Goal: Task Accomplishment & Management: Manage account settings

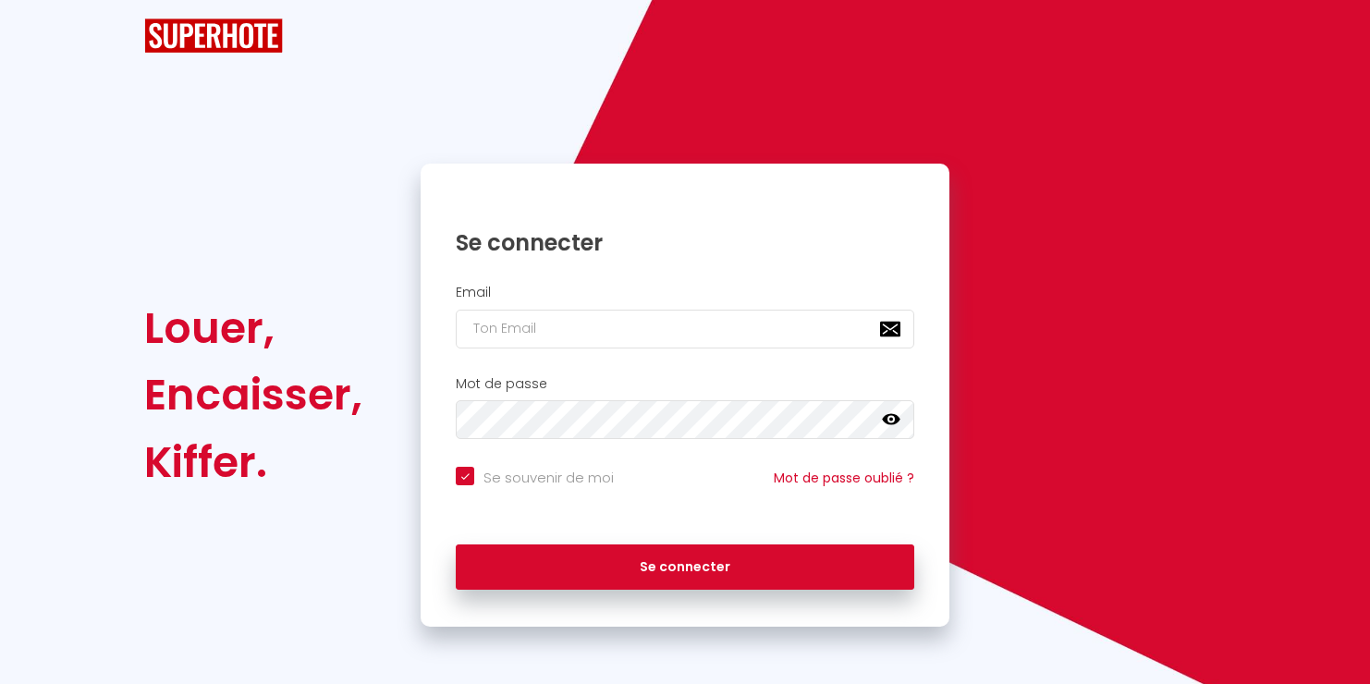
checkbox input "true"
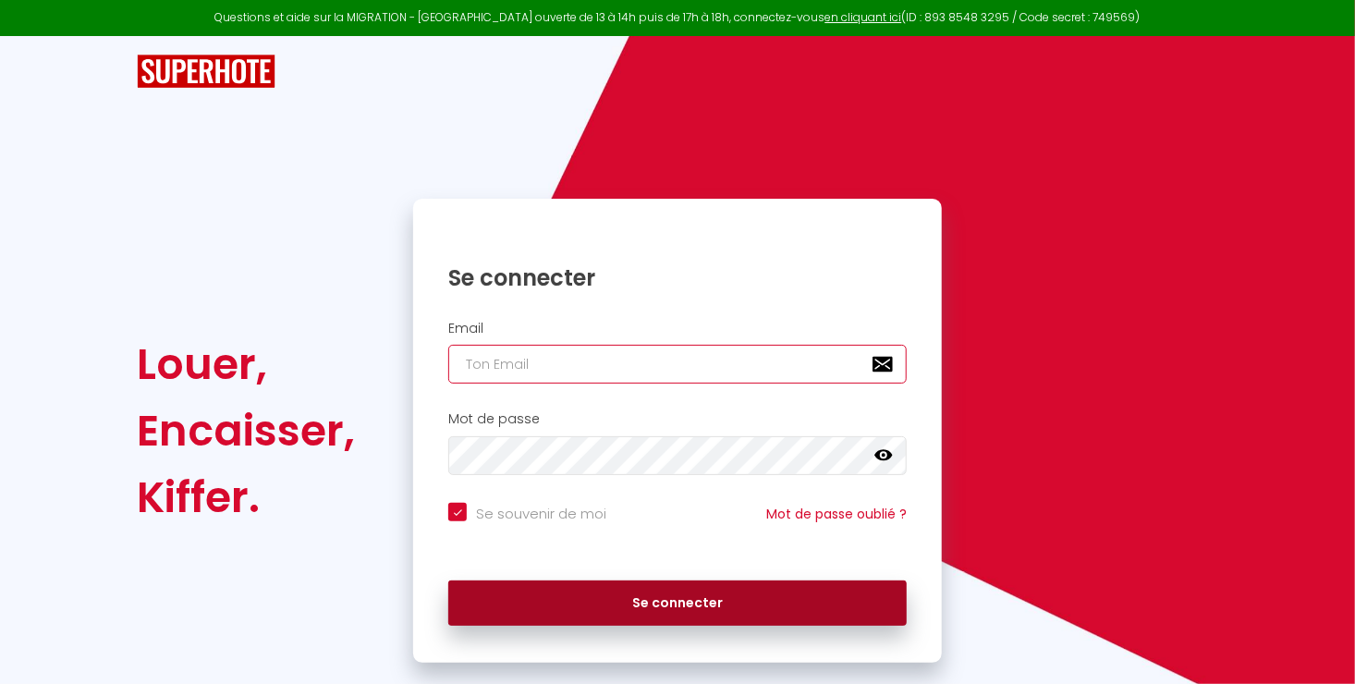
type input "[EMAIL_ADDRESS][DOMAIN_NAME]"
click at [723, 603] on button "Se connecter" at bounding box center [677, 604] width 458 height 46
checkbox input "true"
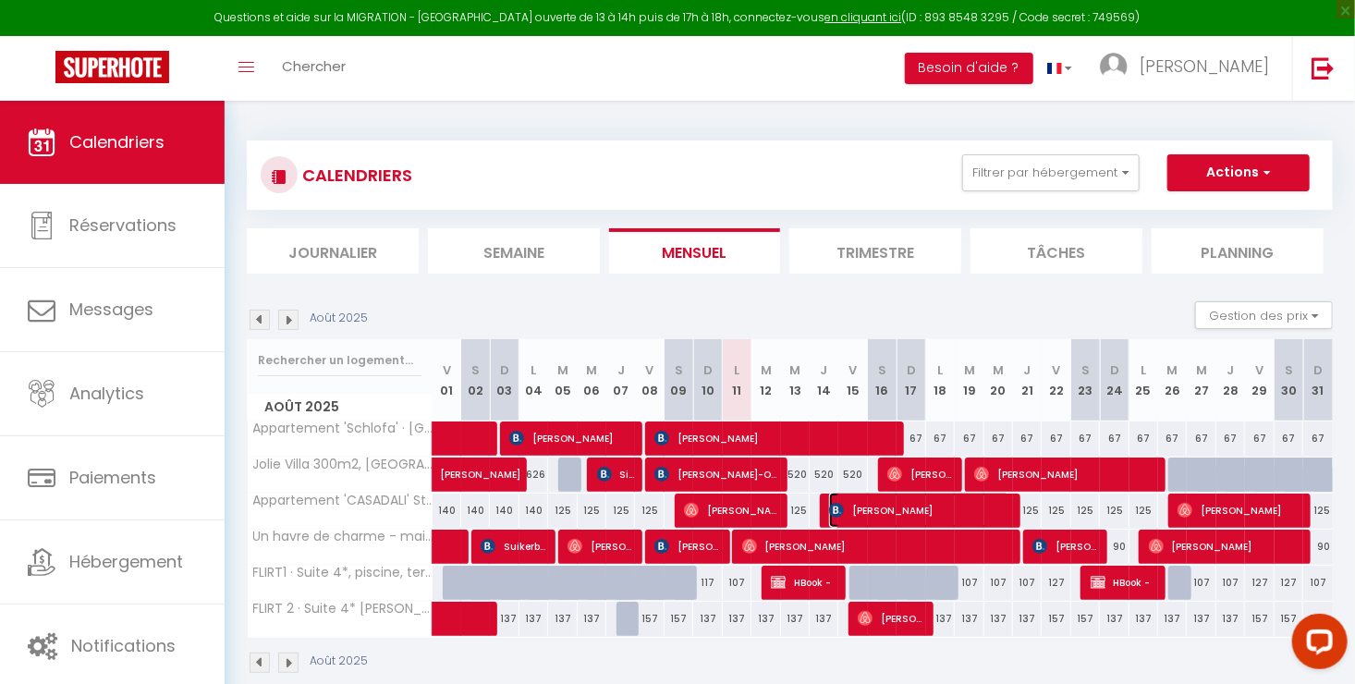
click at [870, 508] on span "[PERSON_NAME]" at bounding box center [919, 510] width 181 height 35
select select "OK"
select select "KO"
select select "0"
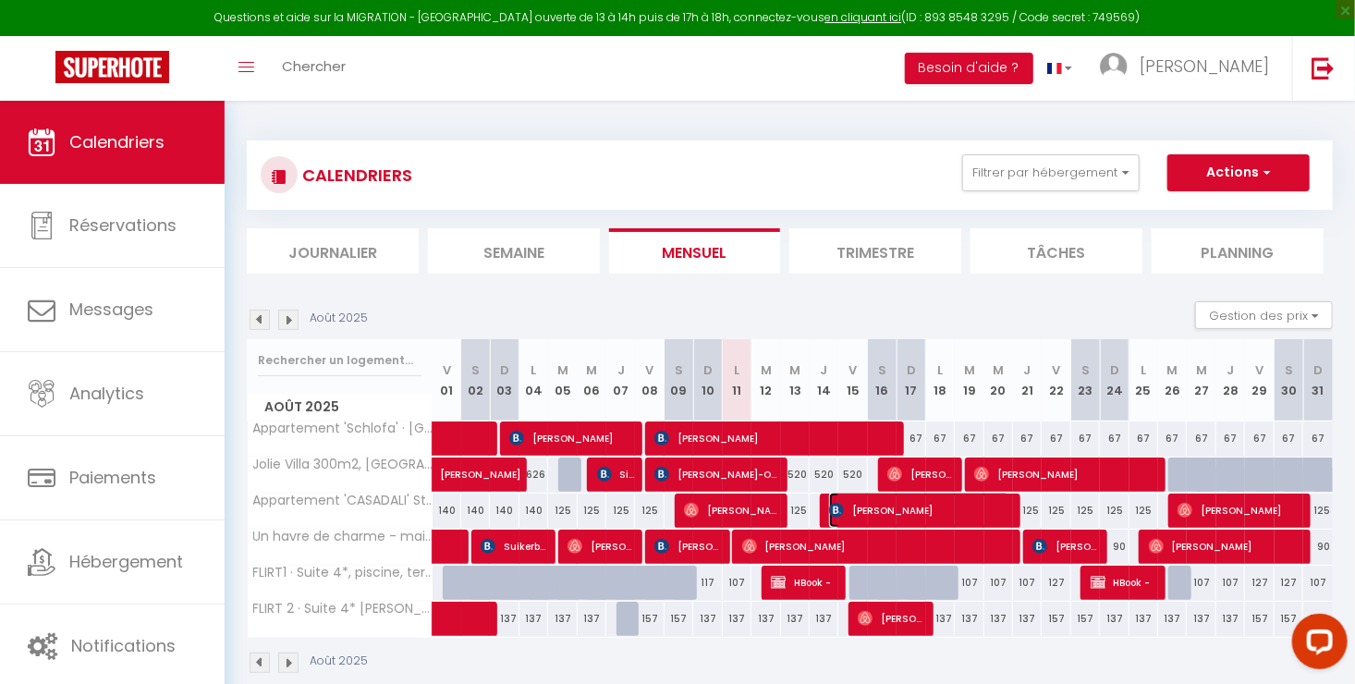
select select "1"
select select
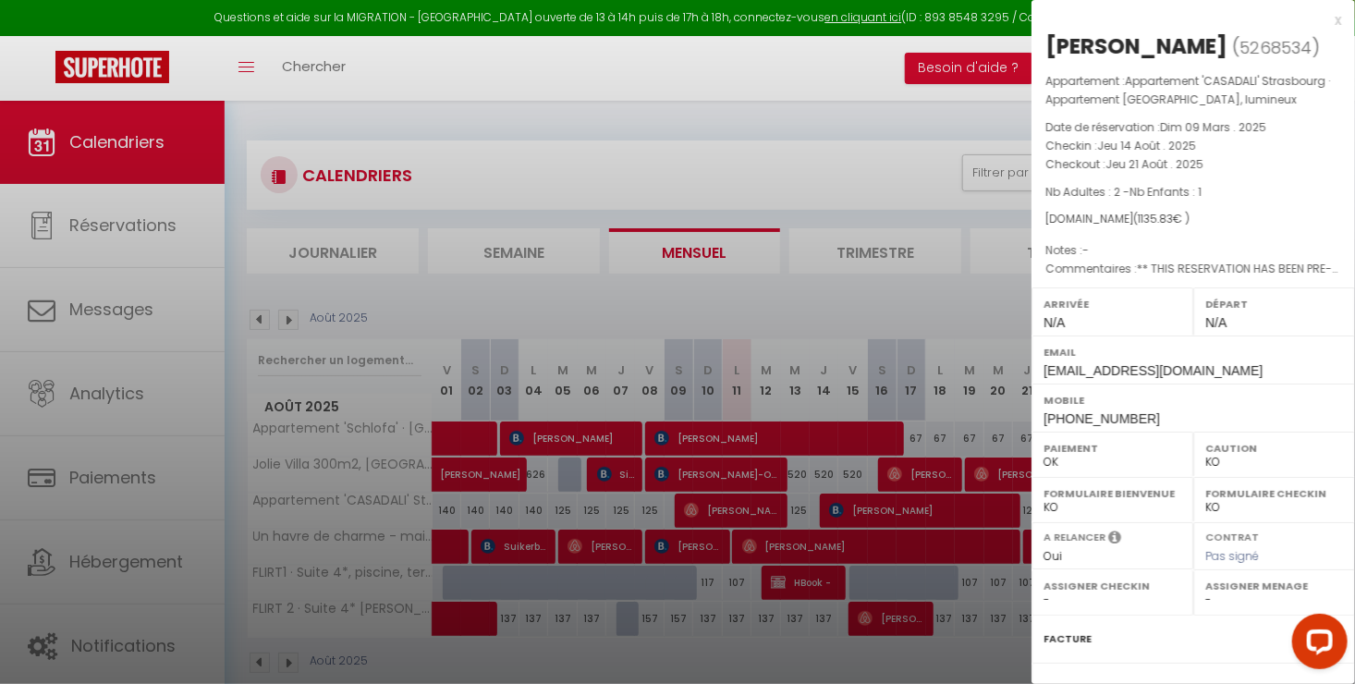
click at [1317, 22] on div "x" at bounding box center [1187, 20] width 310 height 22
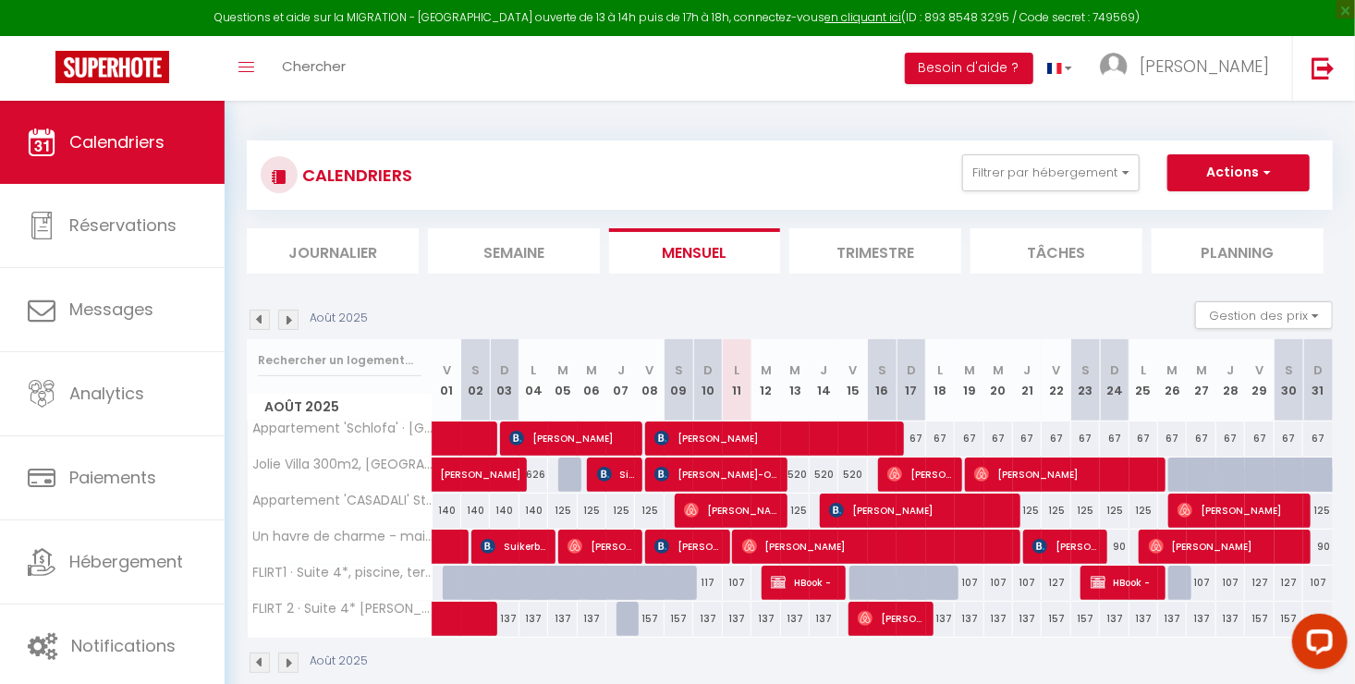
click at [800, 501] on div "125" at bounding box center [795, 511] width 29 height 34
type input "125"
type input "Mer 13 Août 2025"
type input "[DEMOGRAPHIC_DATA] 14 Août 2025"
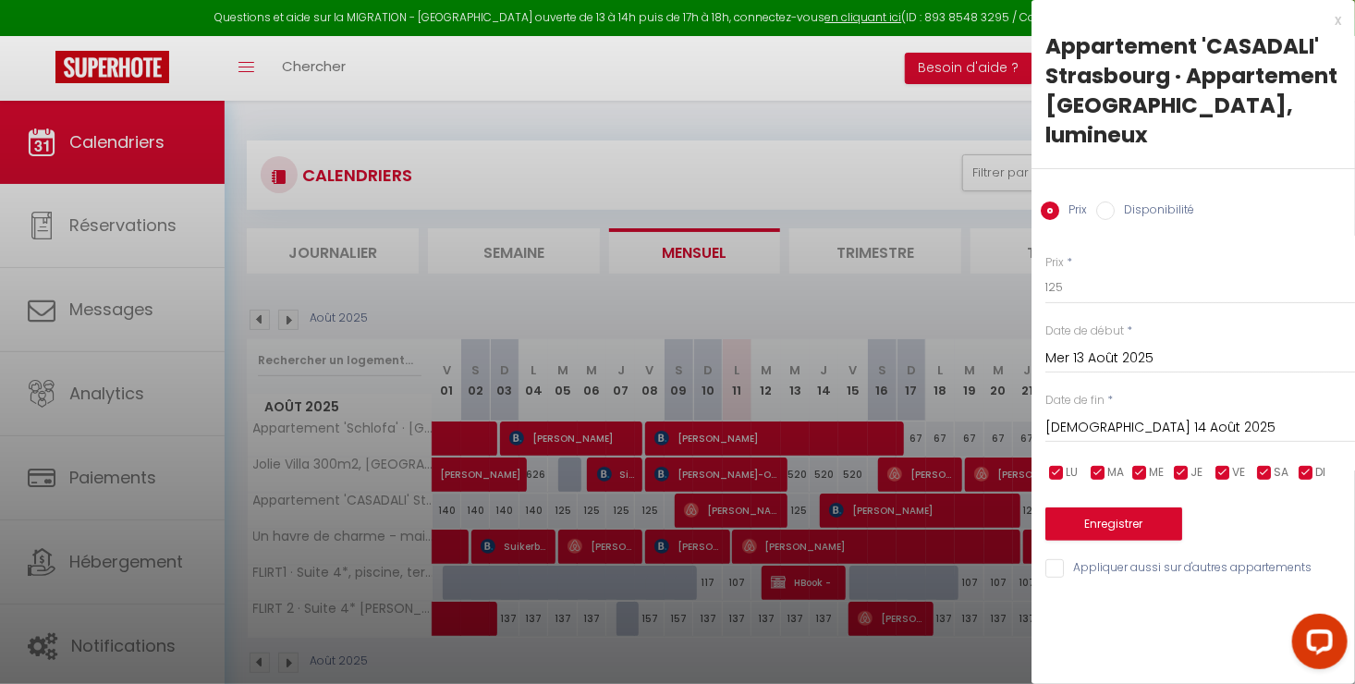
click at [1106, 207] on input "Disponibilité" at bounding box center [1105, 211] width 18 height 18
radio input "true"
radio input "false"
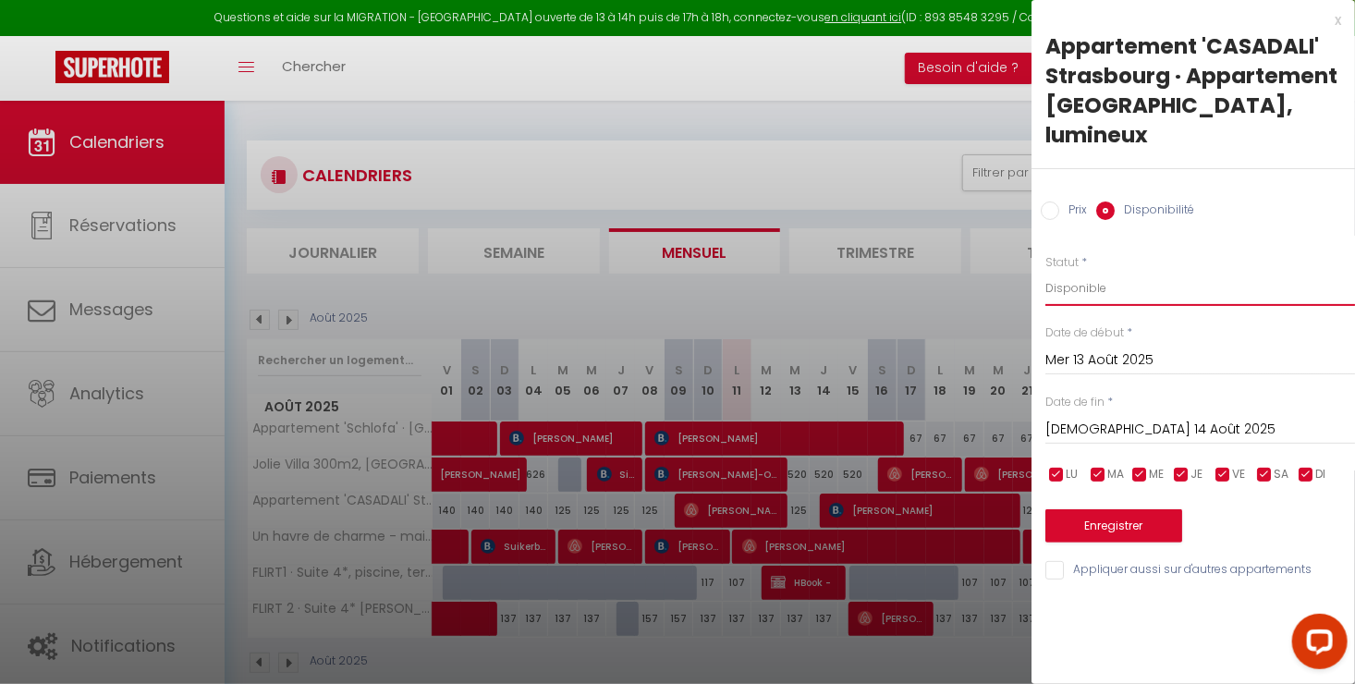
click at [1114, 285] on select "Disponible Indisponible" at bounding box center [1200, 288] width 310 height 35
select select "0"
click at [1045, 271] on select "Disponible Indisponible" at bounding box center [1200, 288] width 310 height 35
click at [1106, 527] on button "Enregistrer" at bounding box center [1113, 525] width 137 height 33
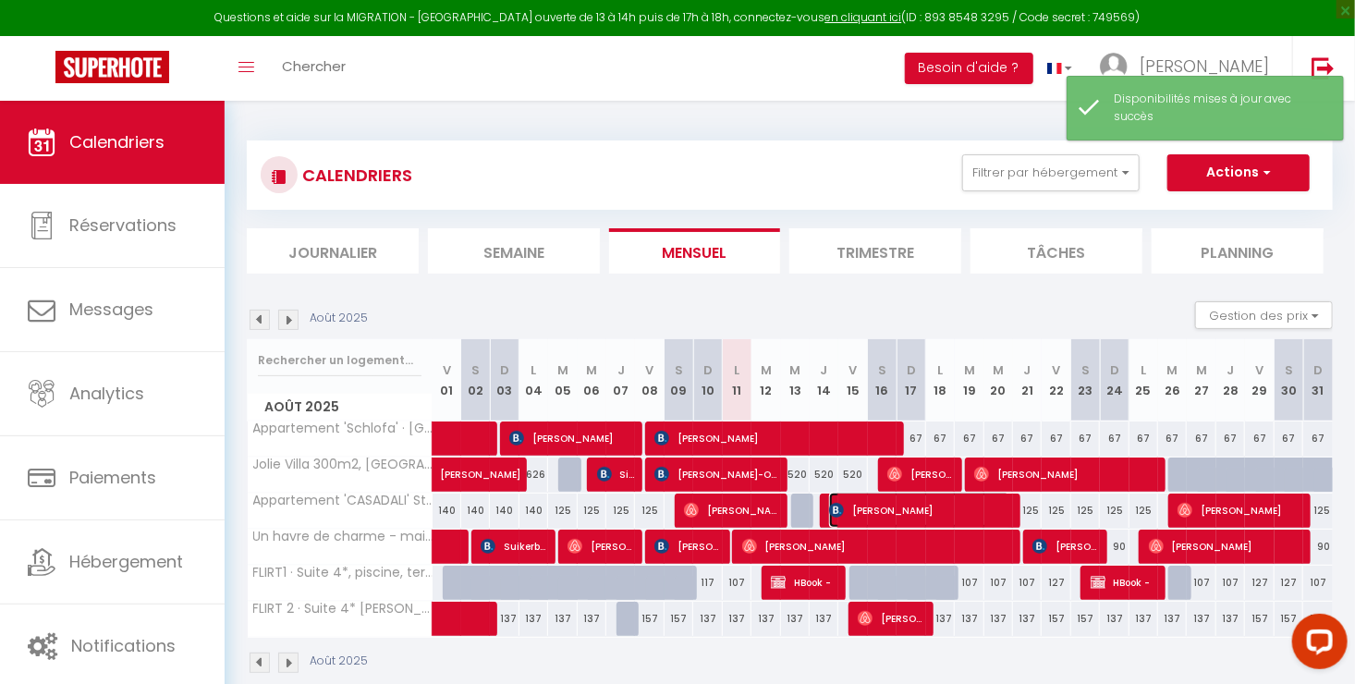
click at [918, 514] on span "[PERSON_NAME]" at bounding box center [919, 510] width 181 height 35
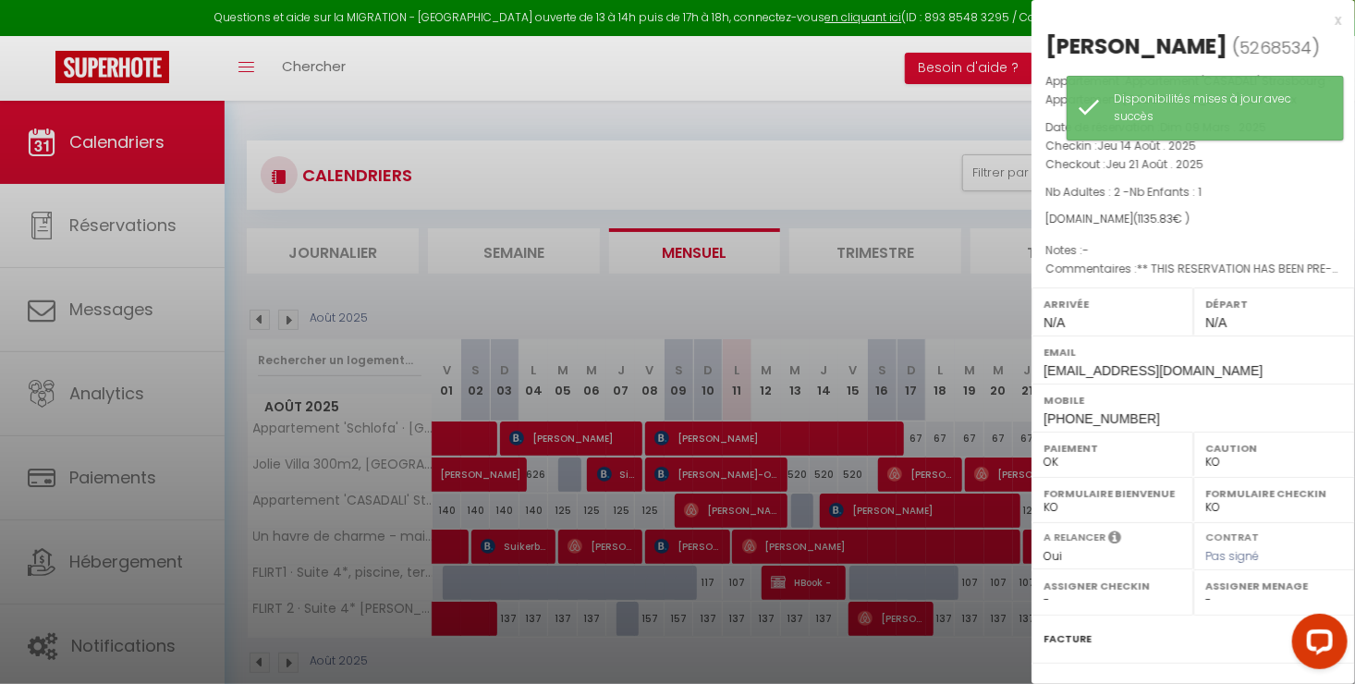
click at [1323, 19] on div "x" at bounding box center [1187, 20] width 310 height 22
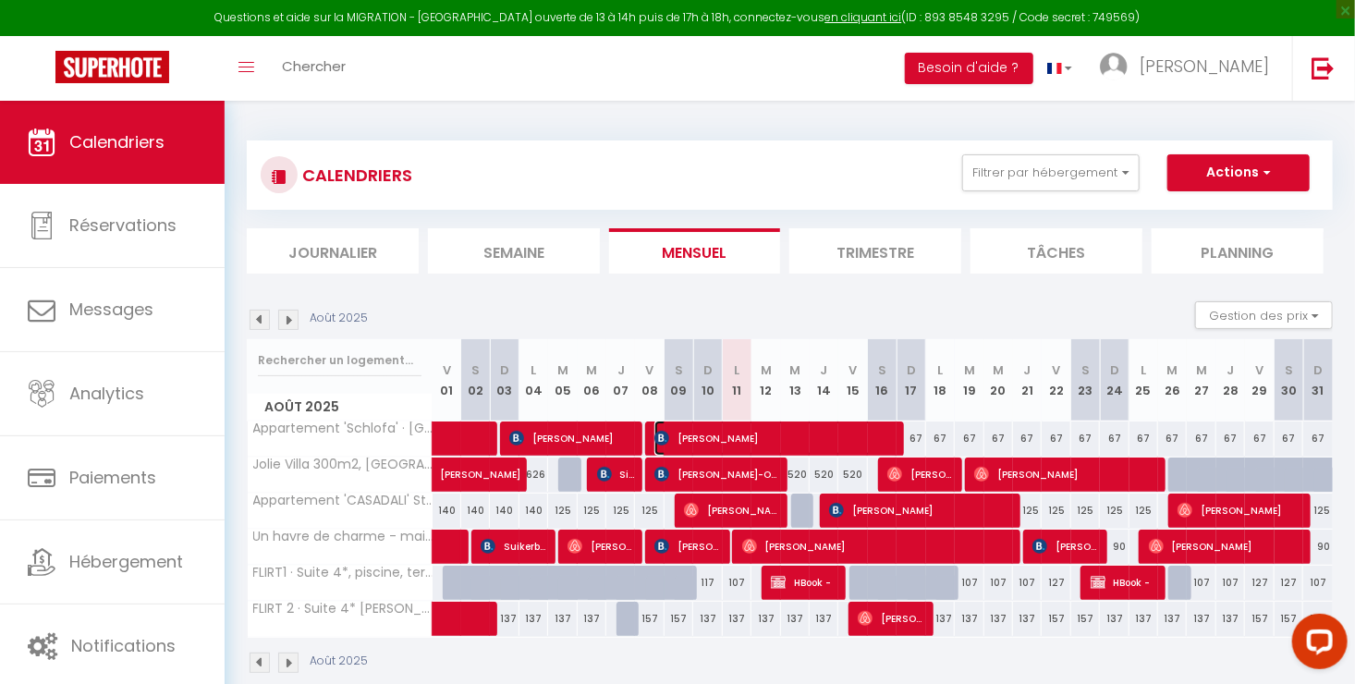
click at [799, 448] on span "[PERSON_NAME]" at bounding box center [773, 438] width 238 height 35
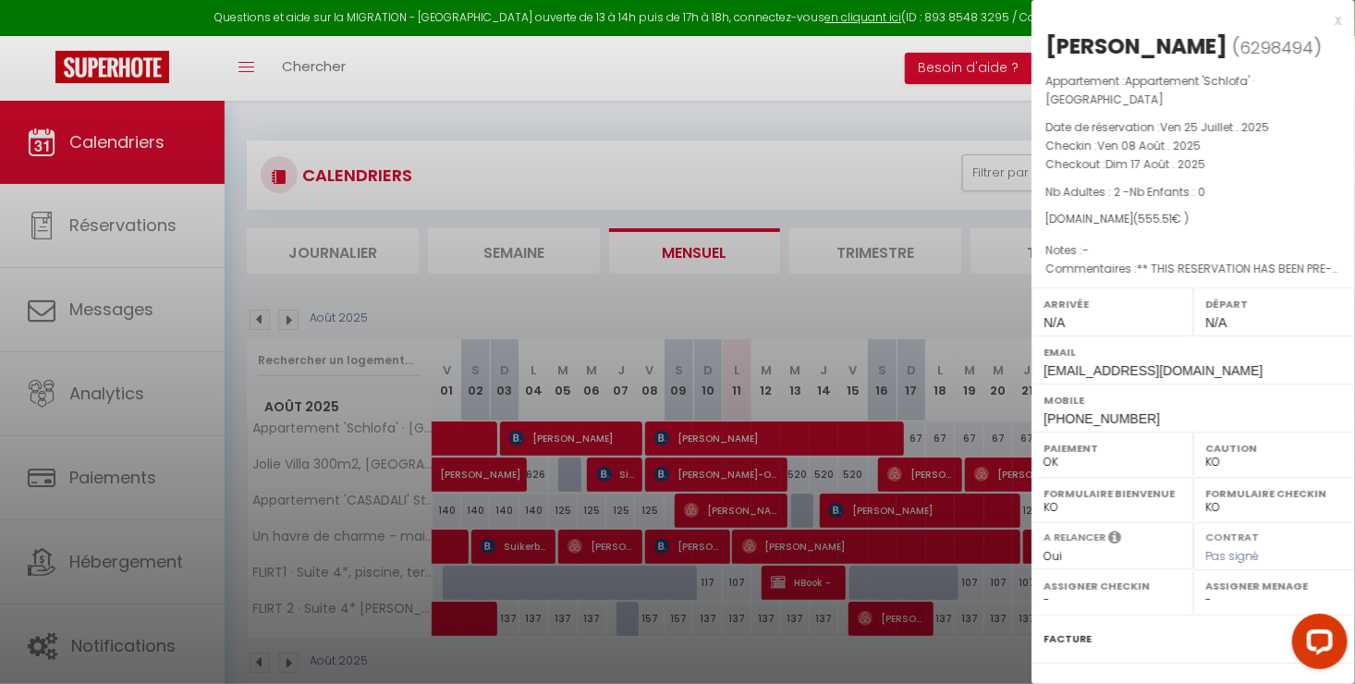
click at [1320, 18] on div "x" at bounding box center [1187, 20] width 310 height 22
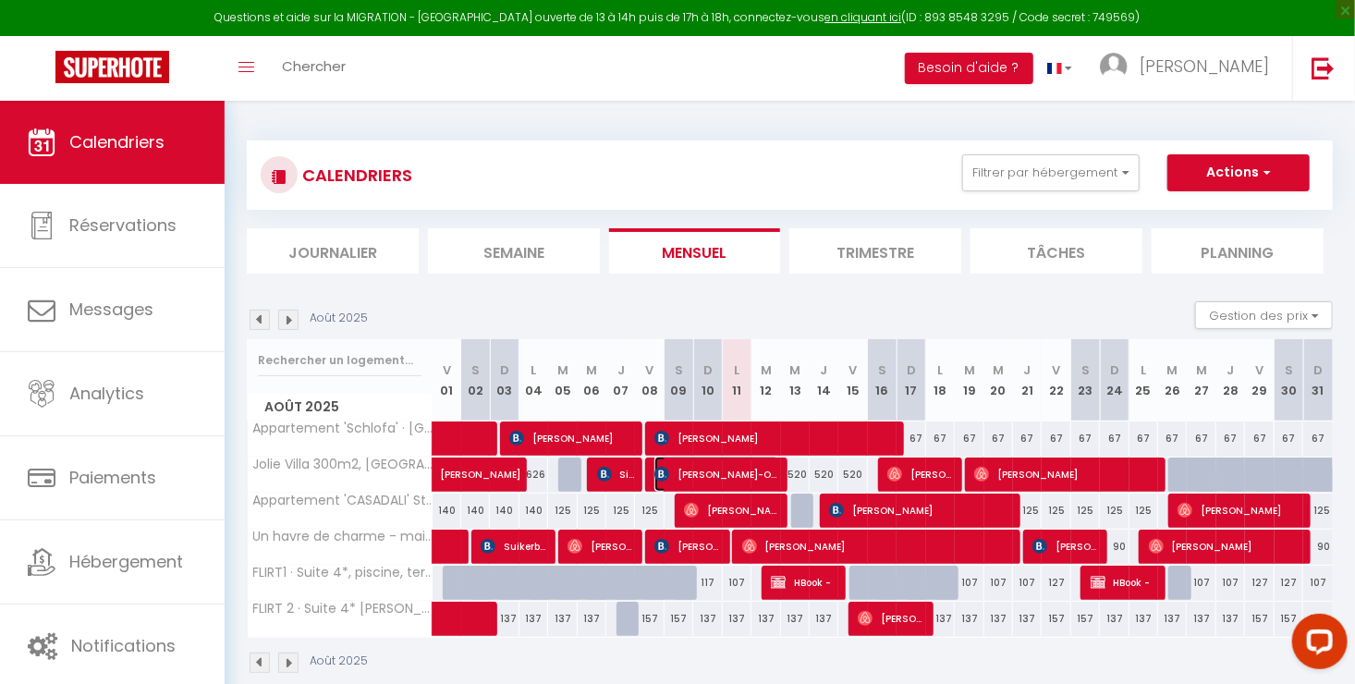
click at [744, 473] on span "[PERSON_NAME]-Orhan" at bounding box center [716, 474] width 124 height 35
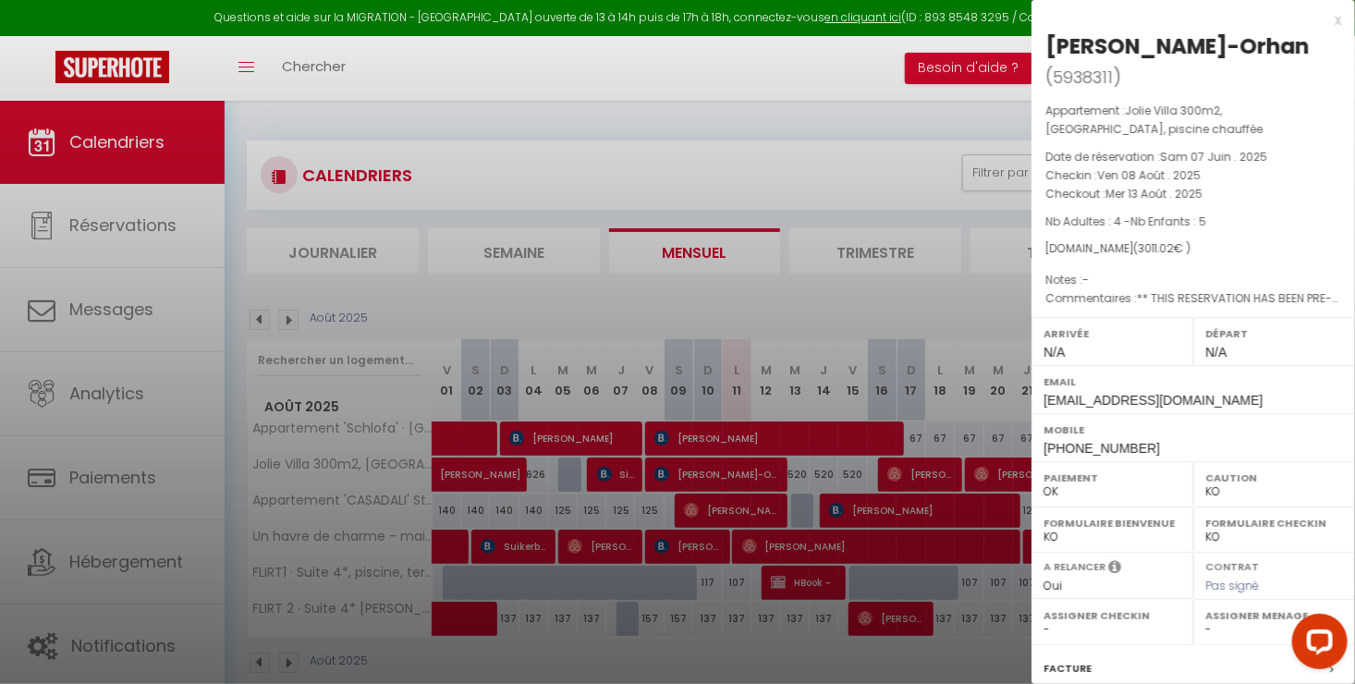
click at [1324, 13] on div "x" at bounding box center [1187, 20] width 310 height 22
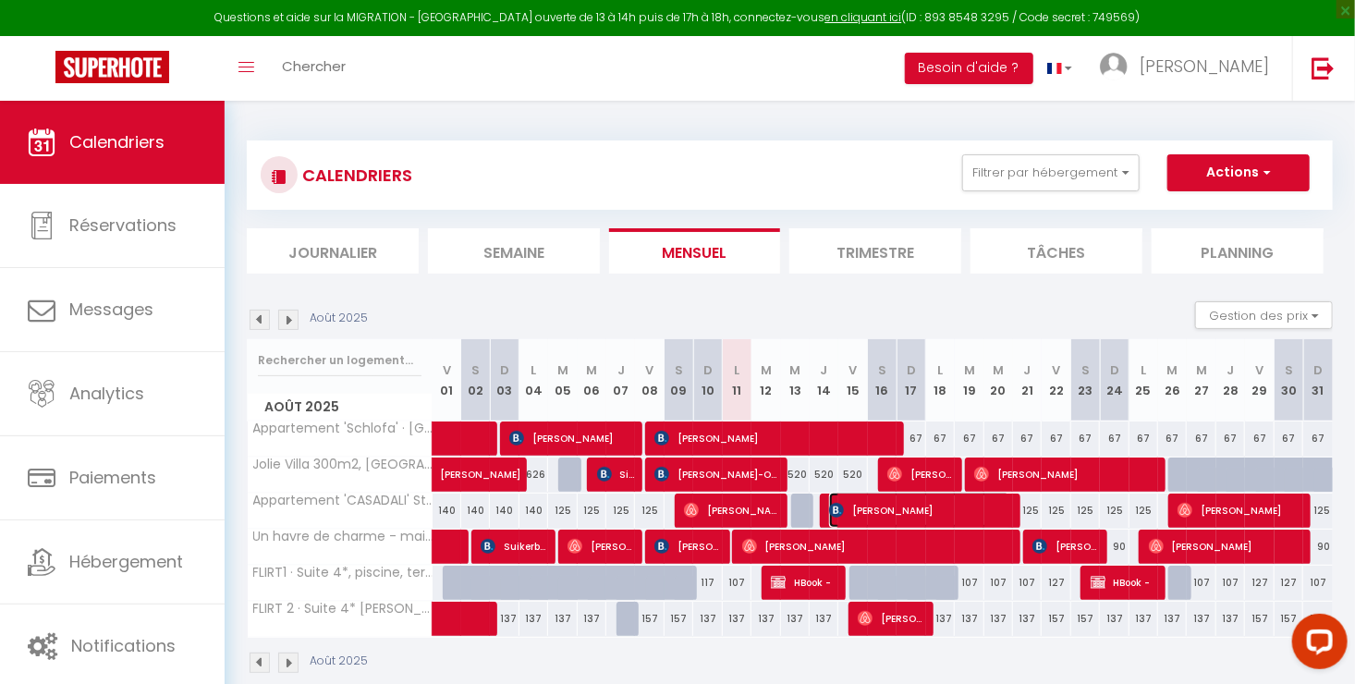
click at [862, 502] on span "[PERSON_NAME]" at bounding box center [919, 510] width 181 height 35
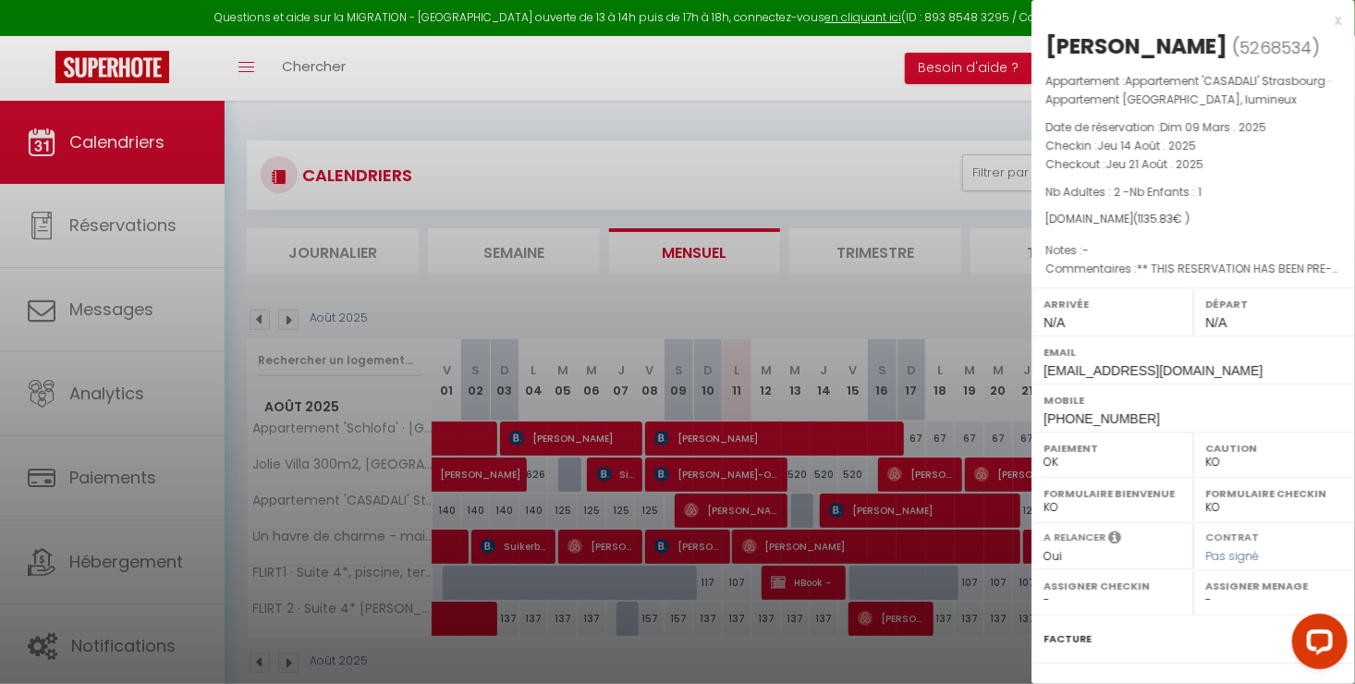
click at [1326, 21] on div "x" at bounding box center [1187, 20] width 310 height 22
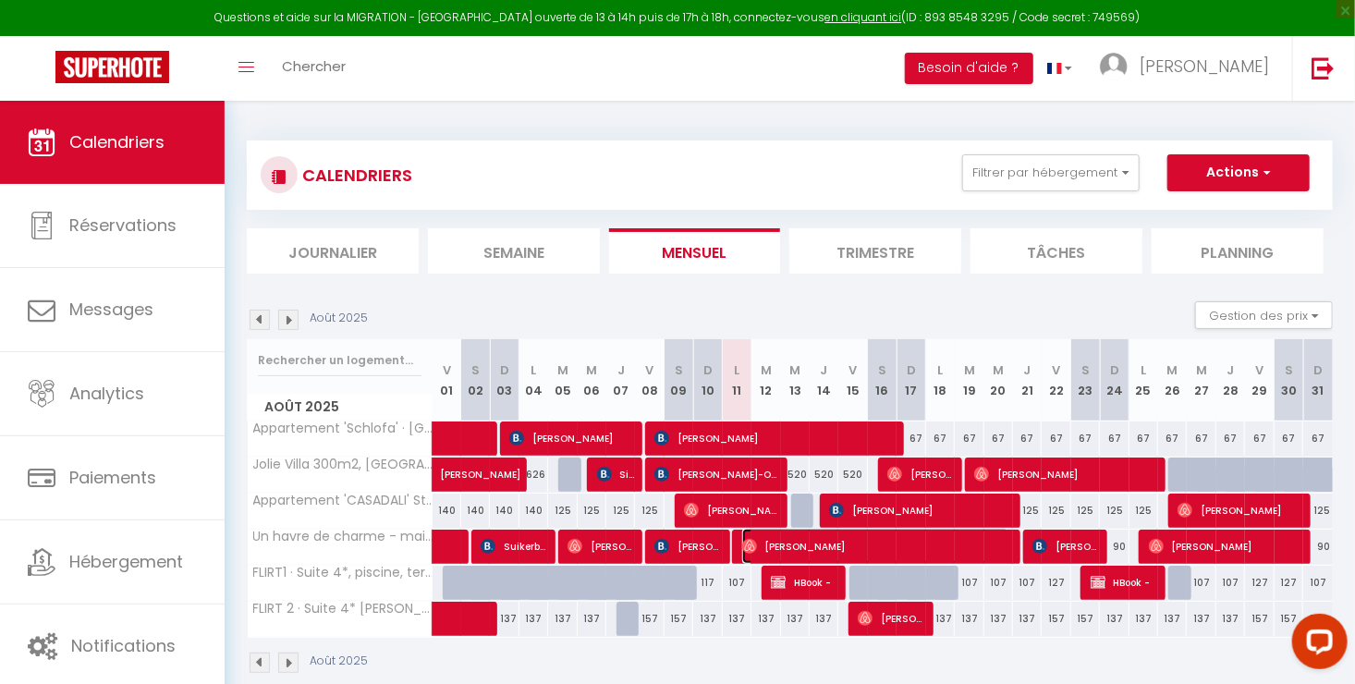
click at [783, 542] on span "[PERSON_NAME]" at bounding box center [875, 546] width 267 height 35
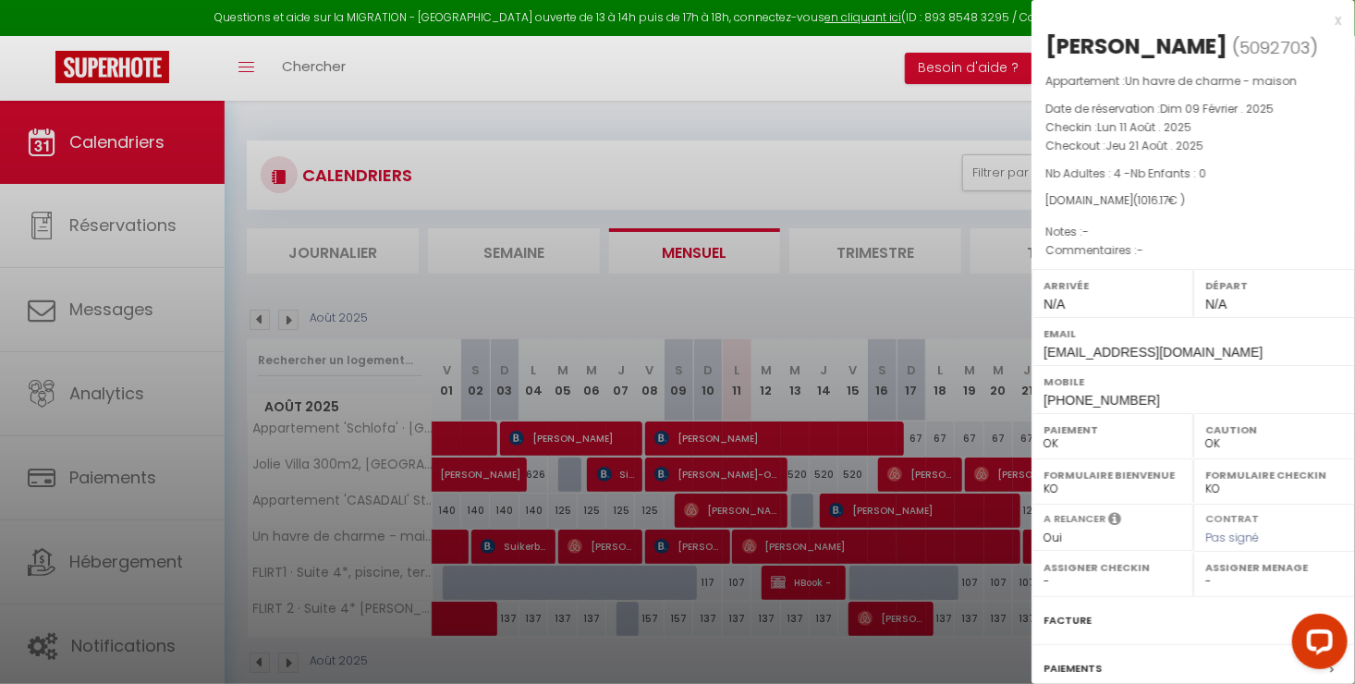
click at [1321, 21] on div "x" at bounding box center [1187, 20] width 310 height 22
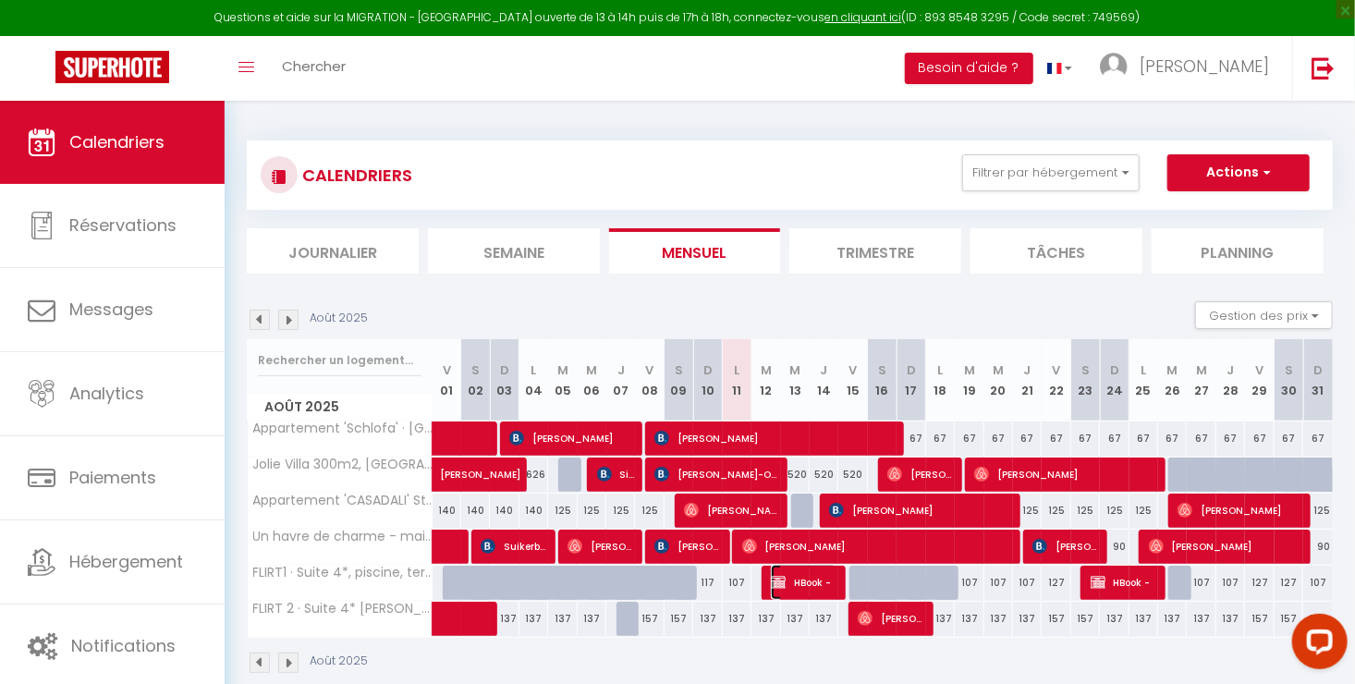
click at [809, 577] on span "HBook -" at bounding box center [804, 582] width 67 height 35
select select "KO"
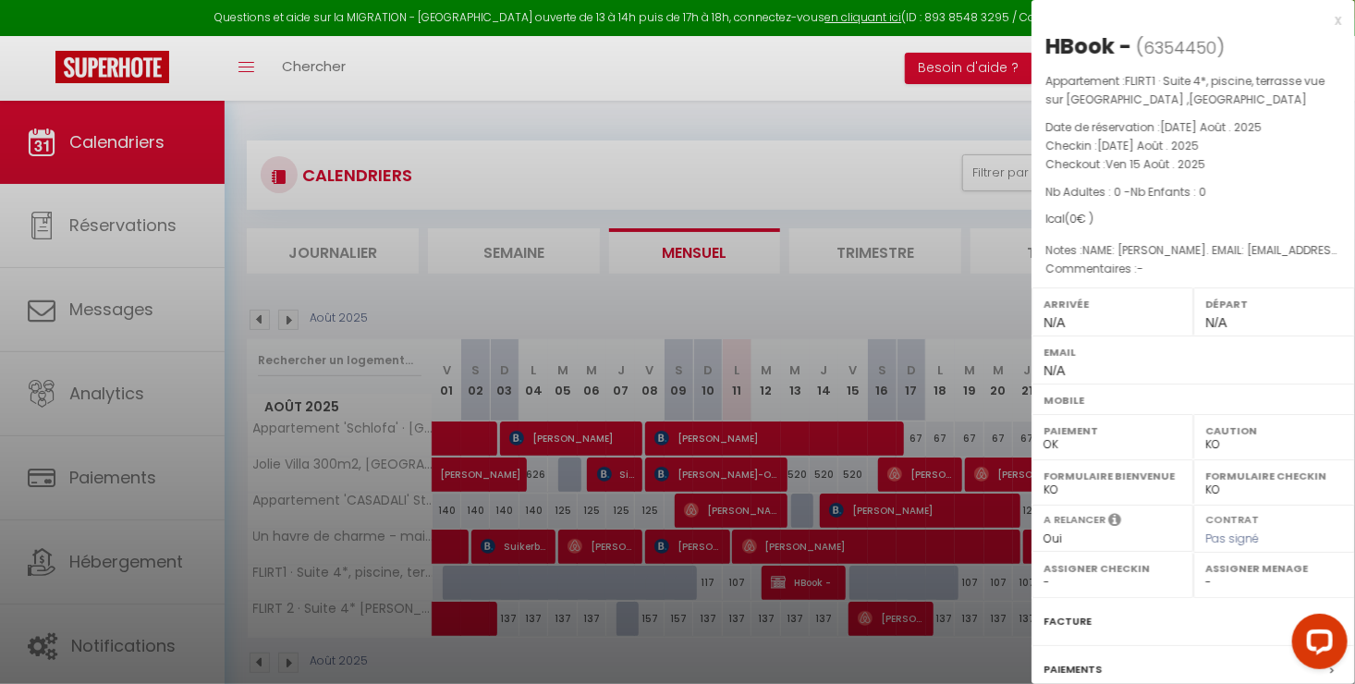
click at [1321, 22] on div "x" at bounding box center [1187, 20] width 310 height 22
